Goal: Task Accomplishment & Management: Manage account settings

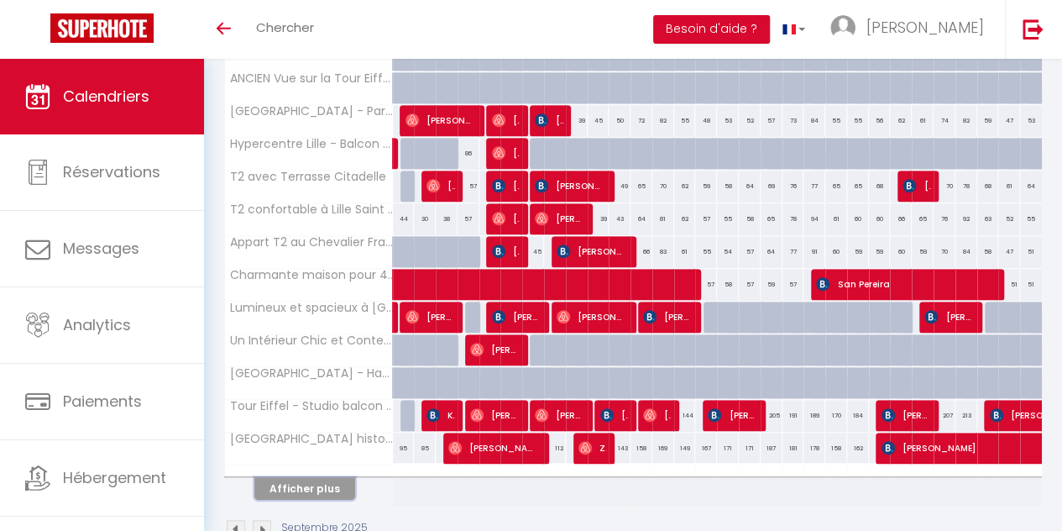
click at [324, 477] on button "Afficher plus" at bounding box center [304, 488] width 101 height 23
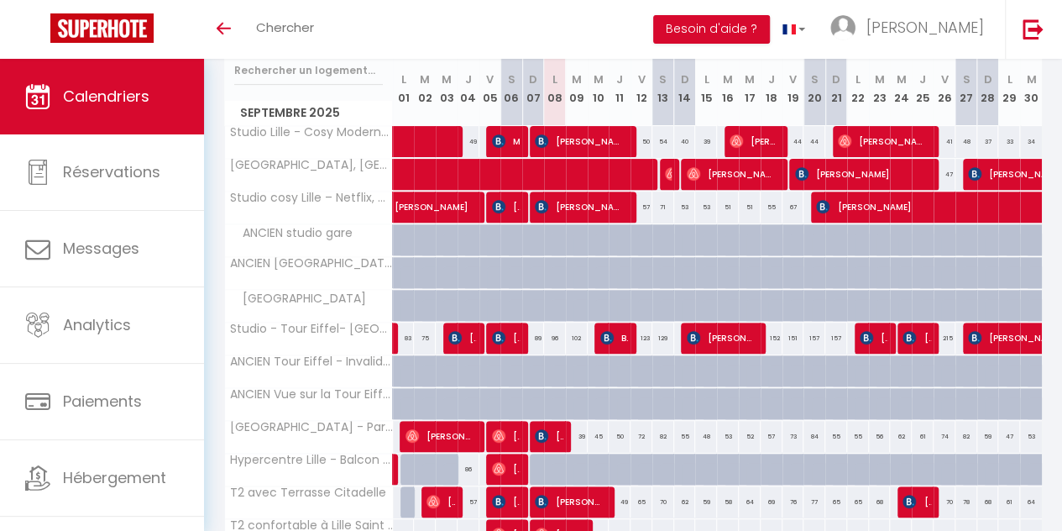
scroll to position [223, 0]
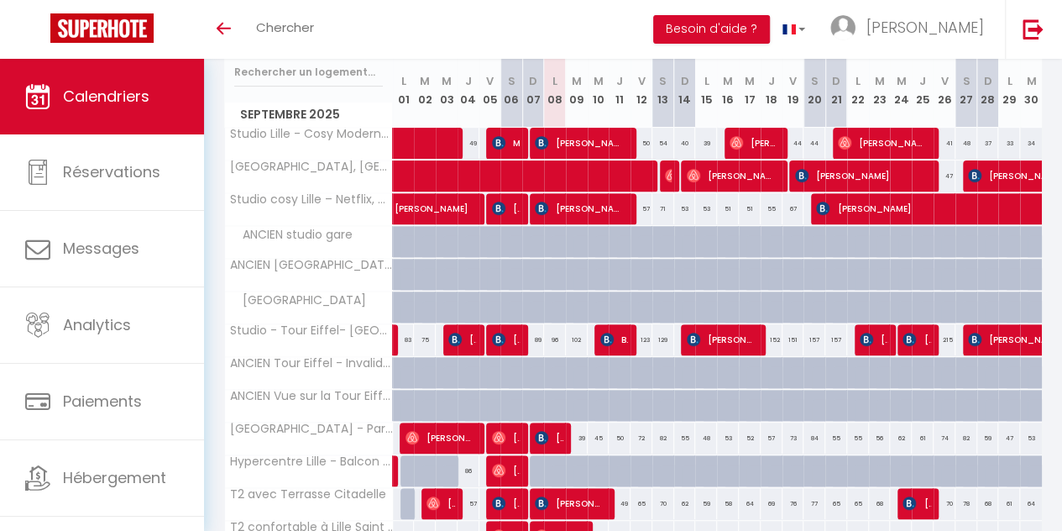
drag, startPoint x: 550, startPoint y: 337, endPoint x: 584, endPoint y: 339, distance: 34.5
click at [584, 339] on tr "Studio - Tour Eiffel- Trocadéro 83 75 98 [PERSON_NAME] 94 [PERSON_NAME] 89 96 1…" at bounding box center [634, 339] width 818 height 33
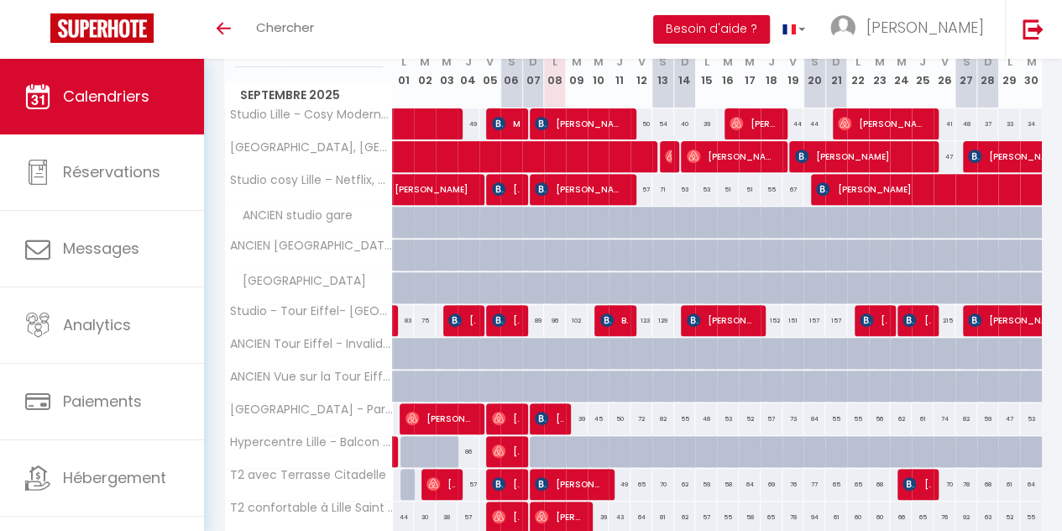
scroll to position [241, 0]
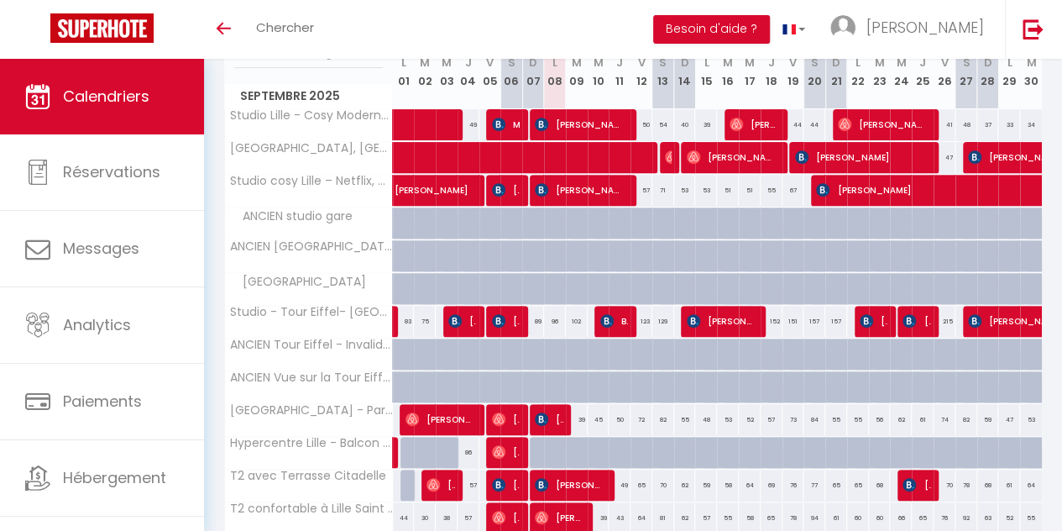
click at [545, 321] on div "96" at bounding box center [555, 321] width 22 height 31
type input "96"
type input "Lun 08 Septembre 2025"
type input "[DATE]"
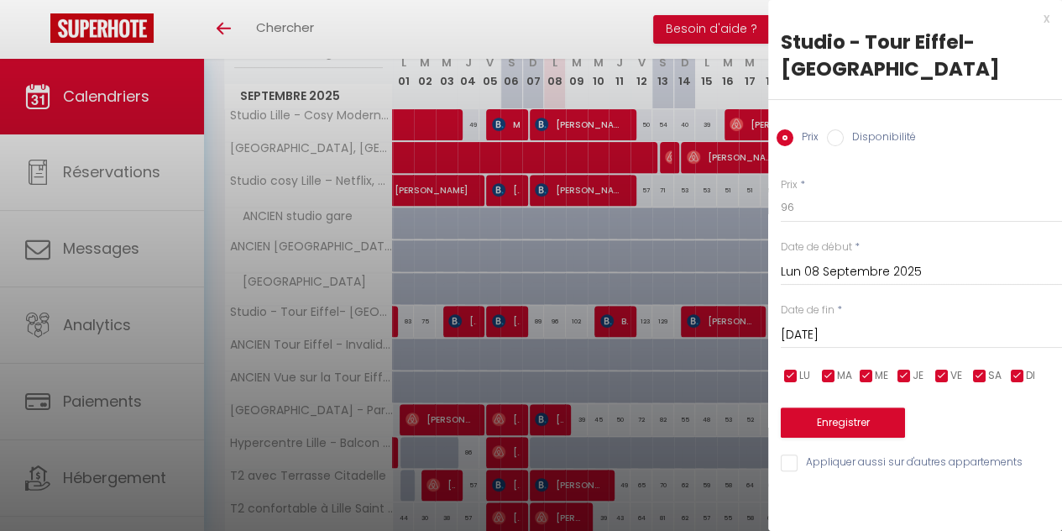
scroll to position [401, 0]
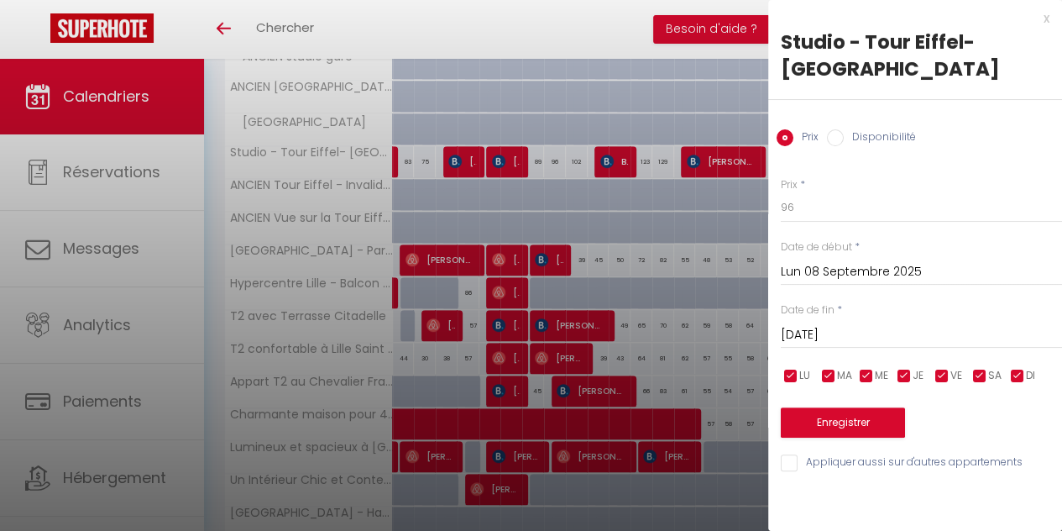
click at [600, 338] on div at bounding box center [531, 265] width 1062 height 531
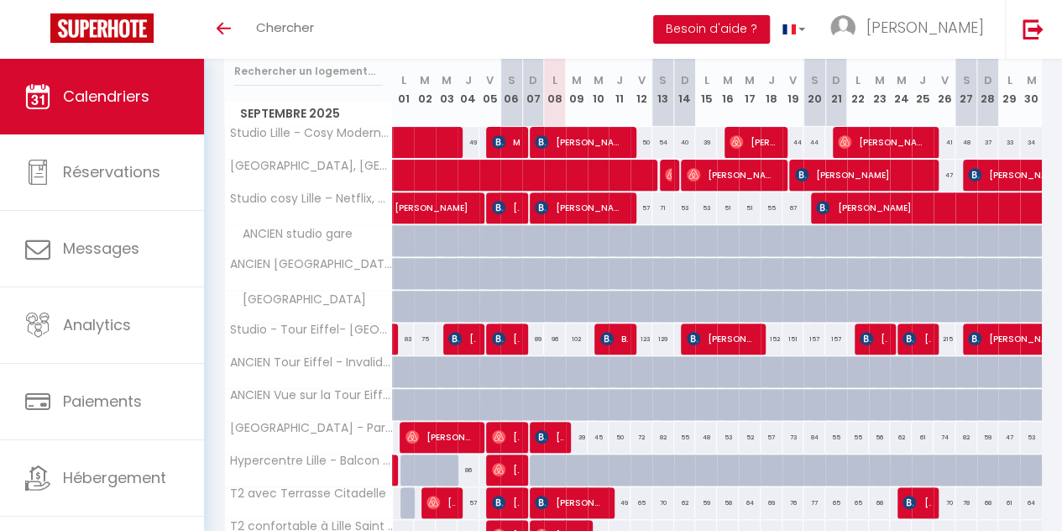
scroll to position [0, 0]
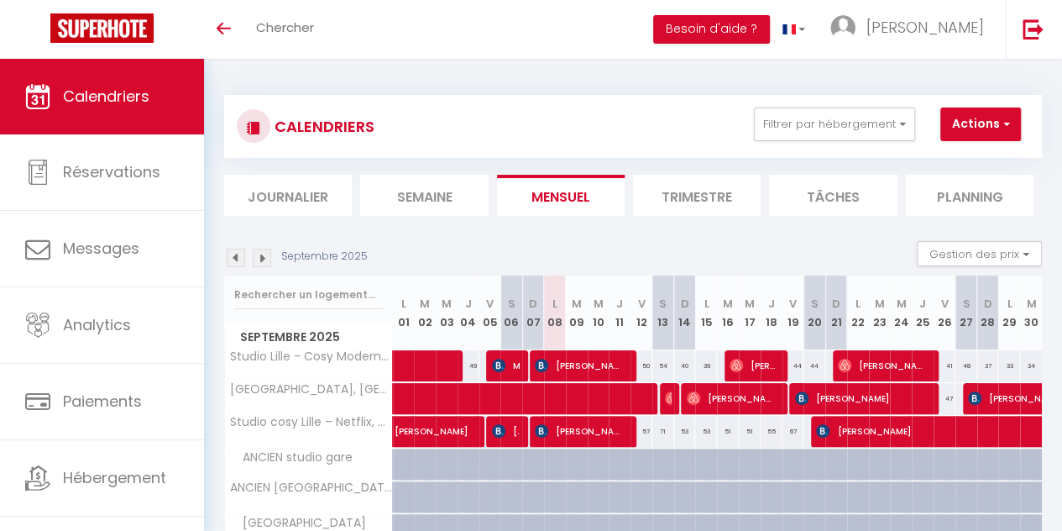
drag, startPoint x: 593, startPoint y: 352, endPoint x: 542, endPoint y: 233, distance: 129.4
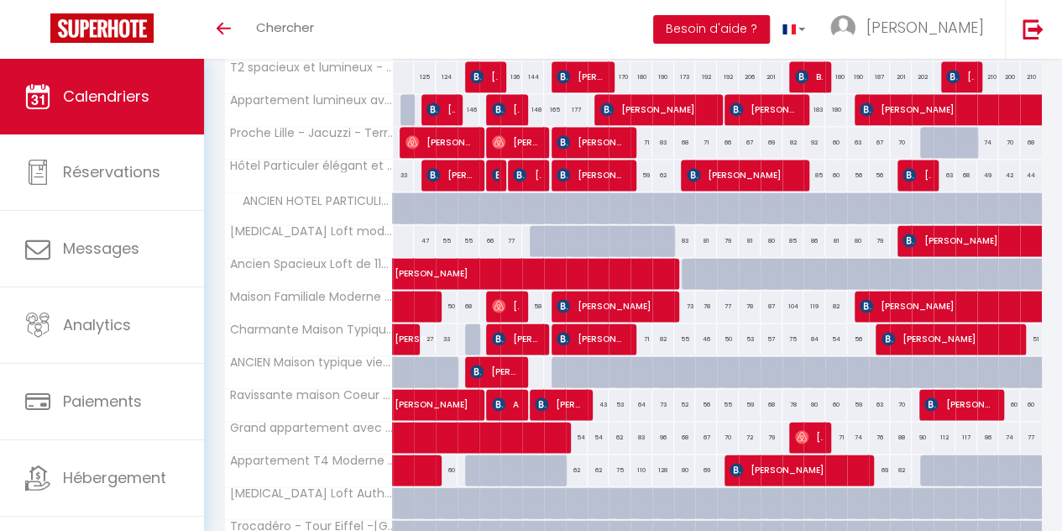
scroll to position [1239, 0]
